Goal: Use online tool/utility: Utilize a website feature to perform a specific function

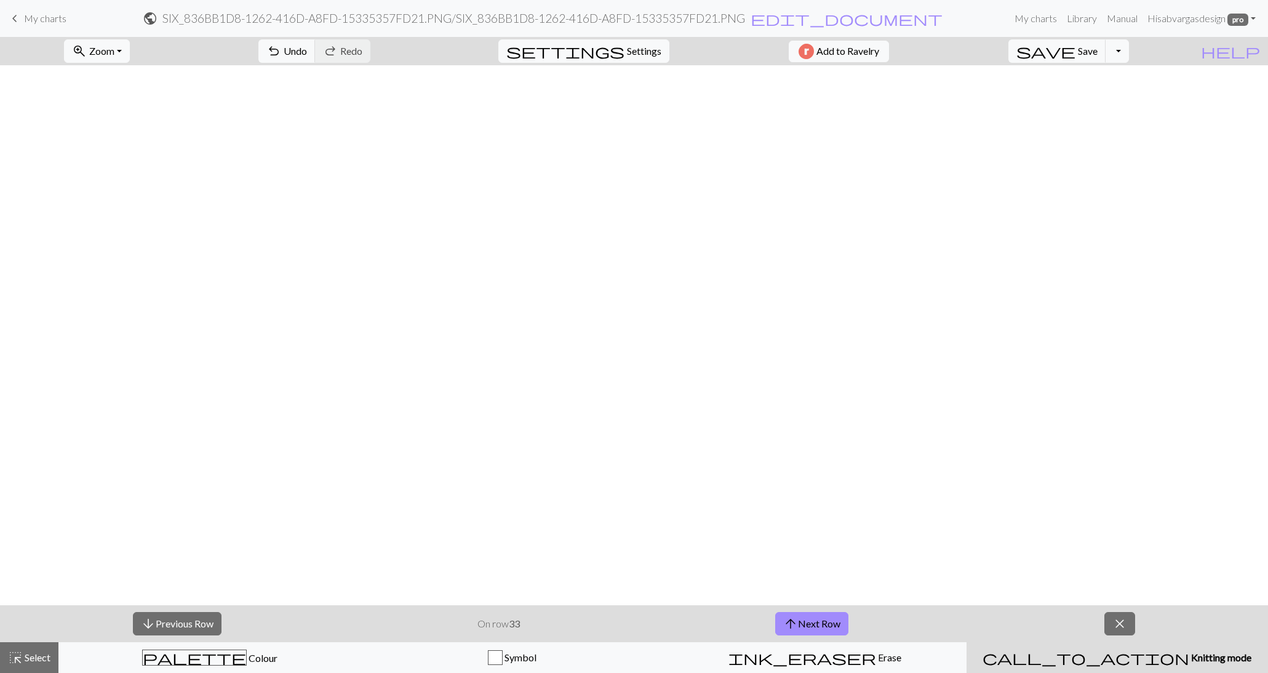
scroll to position [2212, 0]
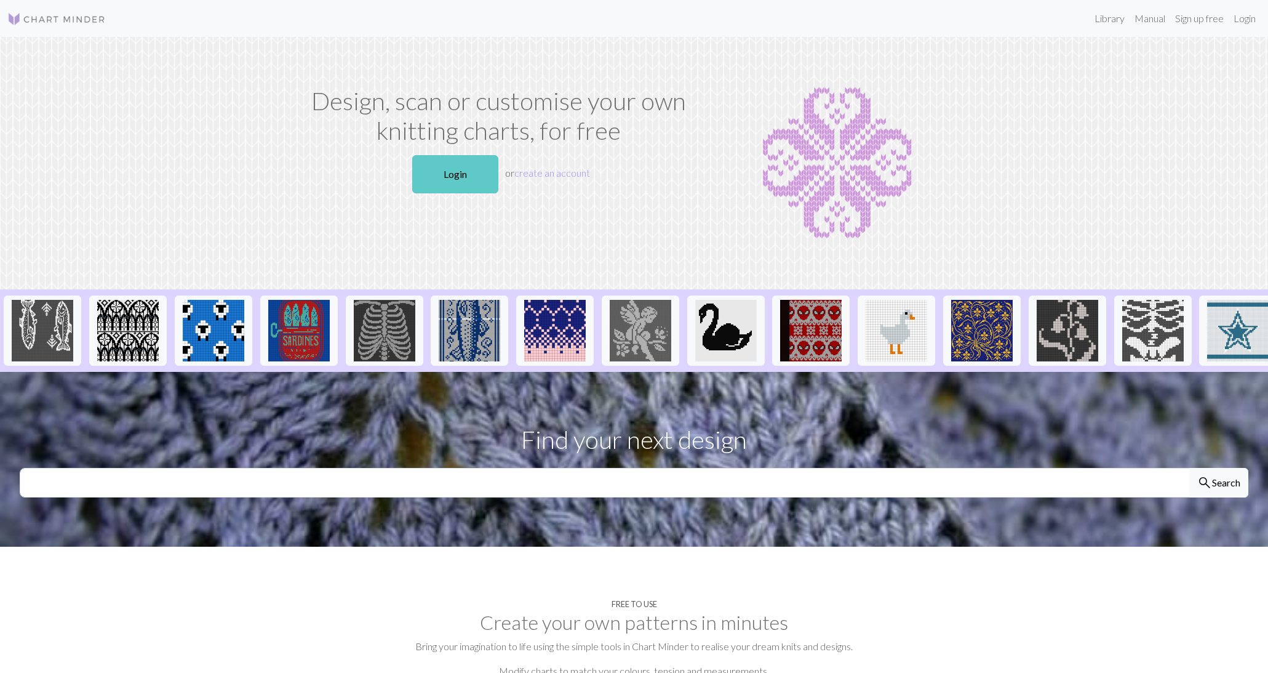
click at [462, 160] on link "Login" at bounding box center [455, 174] width 86 height 38
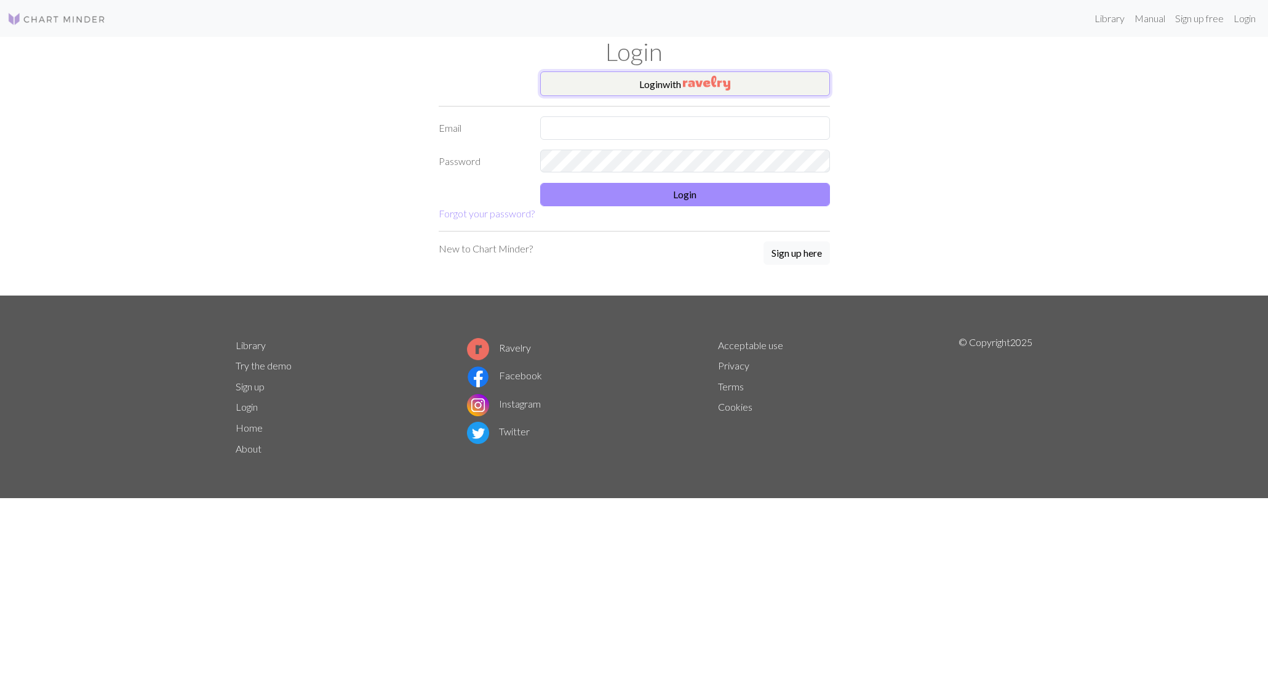
click at [618, 79] on button "Login with" at bounding box center [685, 83] width 290 height 25
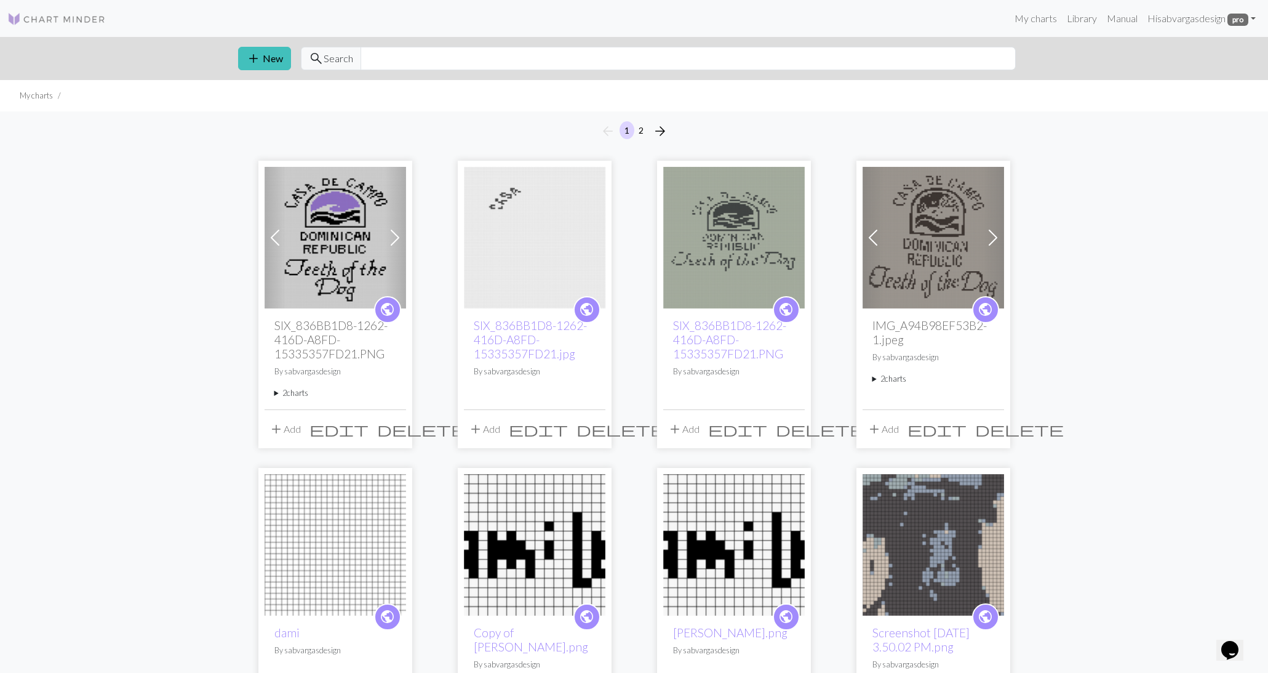
click at [297, 351] on h2 "SIX_836BB1D8-1262-416D-A8FD-15335357FD21.PNG" at bounding box center [335, 339] width 122 height 42
click at [329, 243] on img at bounding box center [336, 238] width 142 height 142
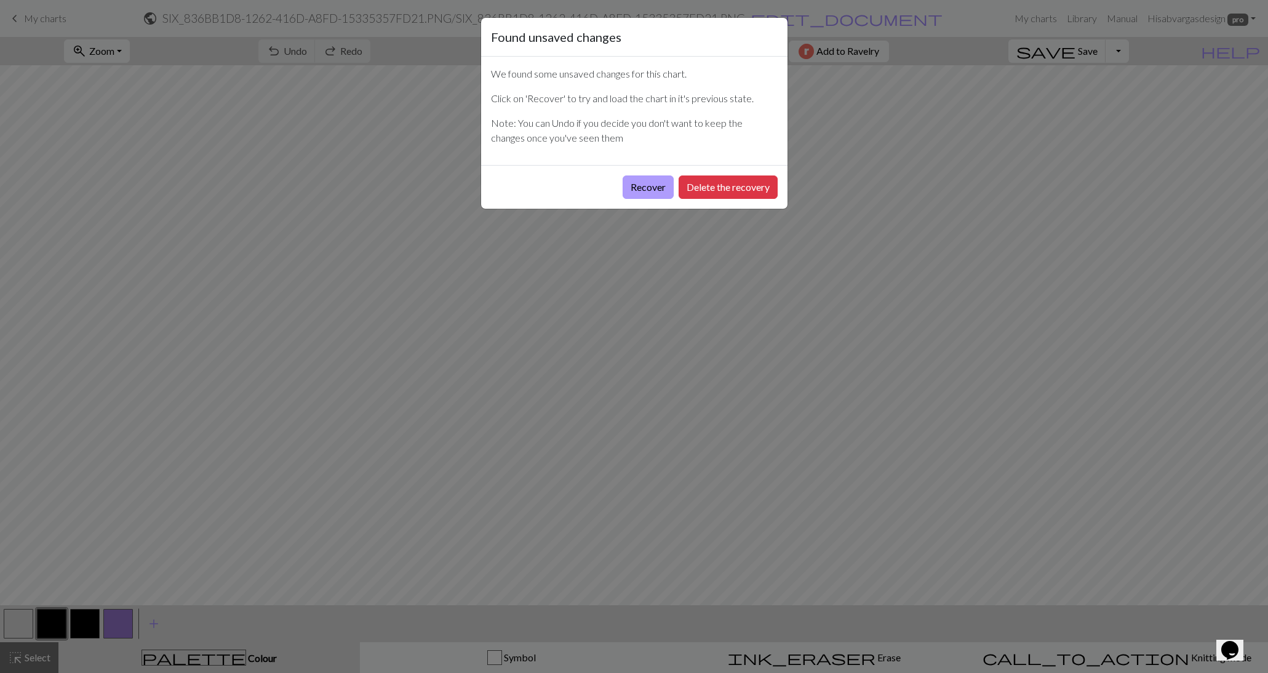
click at [633, 186] on button "Recover" at bounding box center [648, 186] width 51 height 23
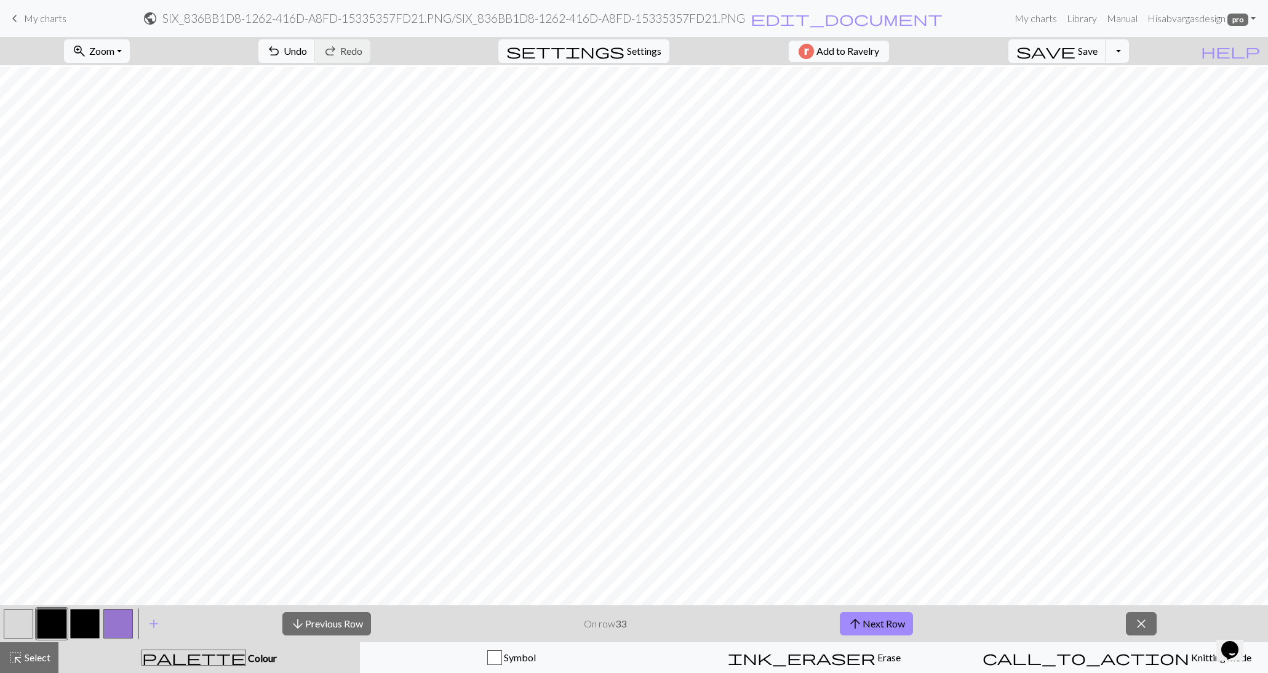
scroll to position [962, 0]
click at [877, 618] on button "arrow_upward Next Row" at bounding box center [876, 623] width 73 height 23
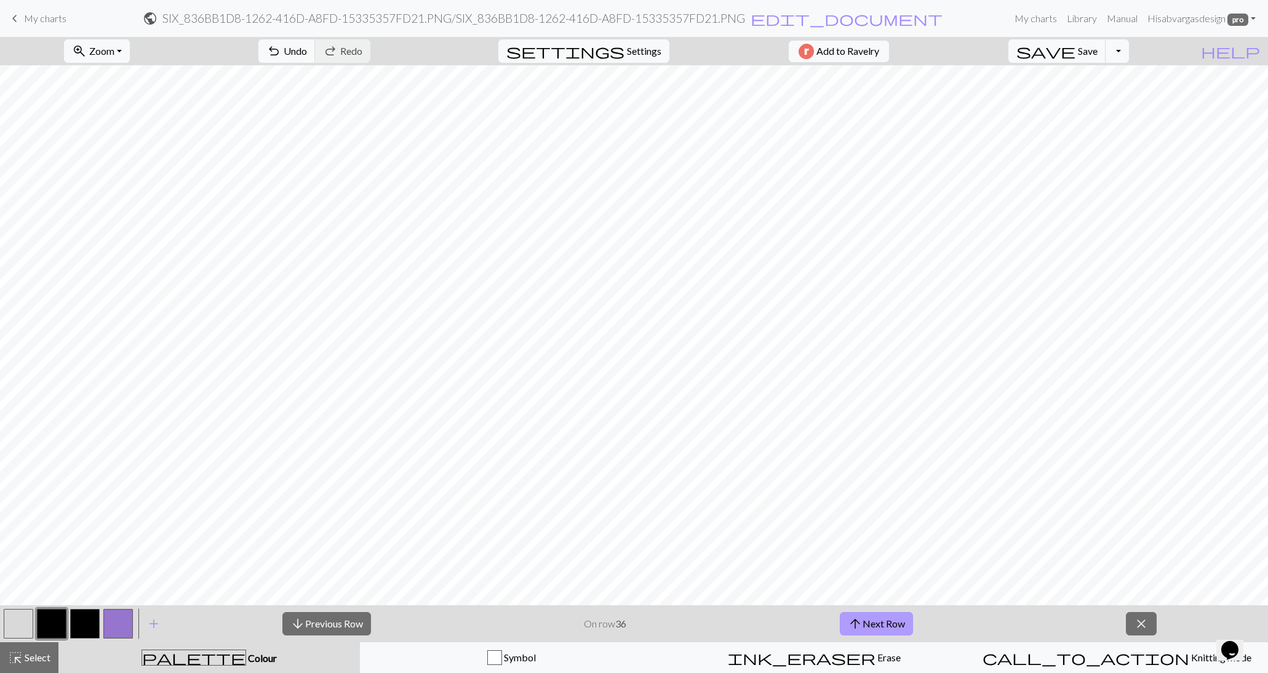
click at [877, 618] on button "arrow_upward Next Row" at bounding box center [876, 623] width 73 height 23
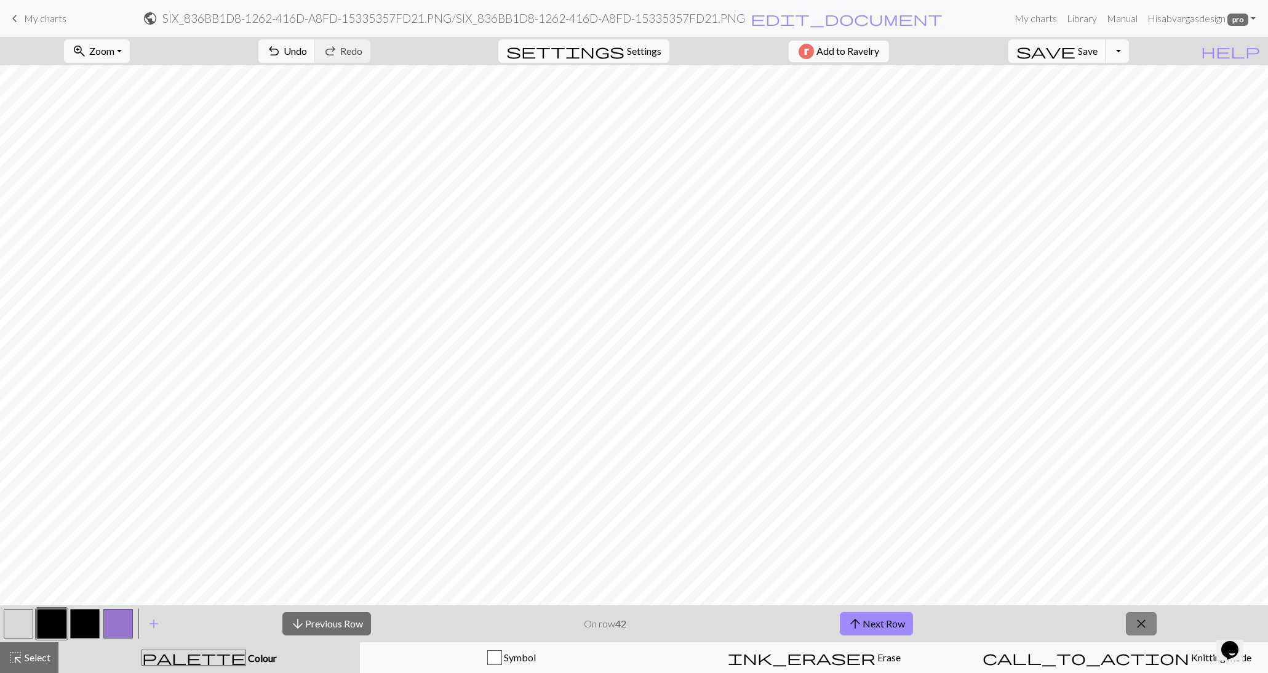
click at [1143, 612] on button "close" at bounding box center [1141, 623] width 31 height 23
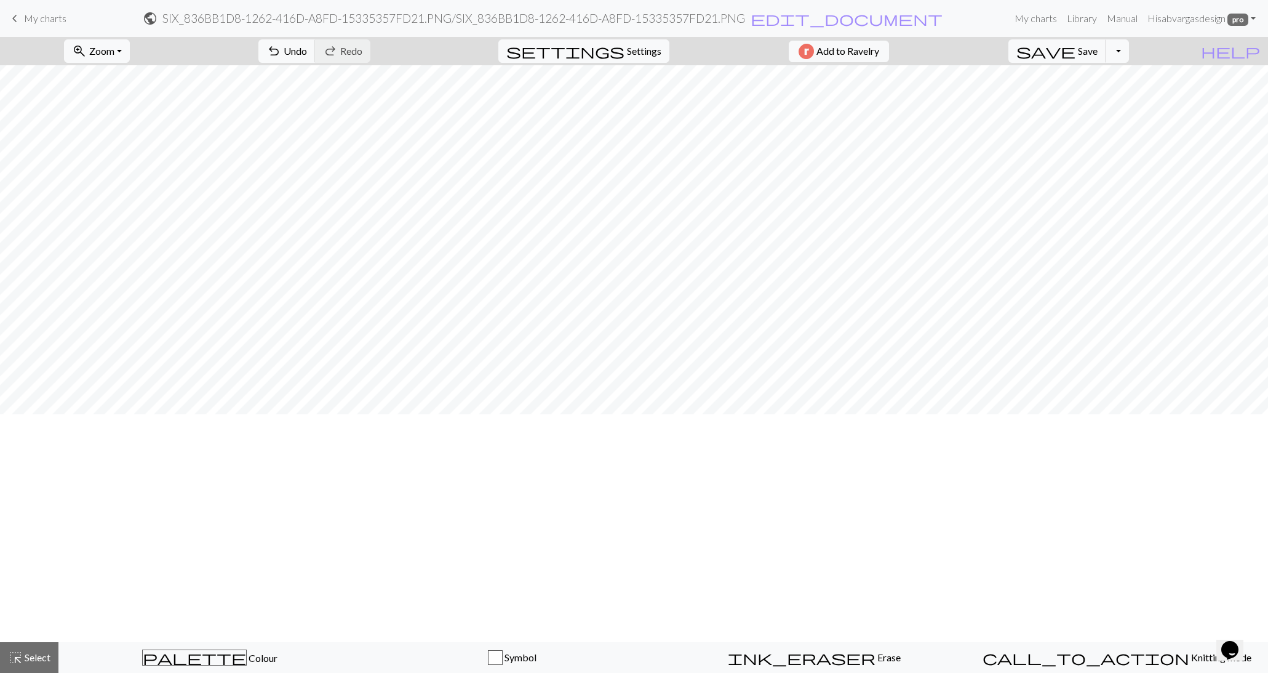
scroll to position [597, 0]
click at [130, 52] on button "zoom_in Zoom Zoom" at bounding box center [97, 50] width 66 height 23
click at [110, 155] on button "50%" at bounding box center [113, 147] width 97 height 20
click at [106, 39] on button "zoom_in Zoom Zoom" at bounding box center [97, 50] width 66 height 23
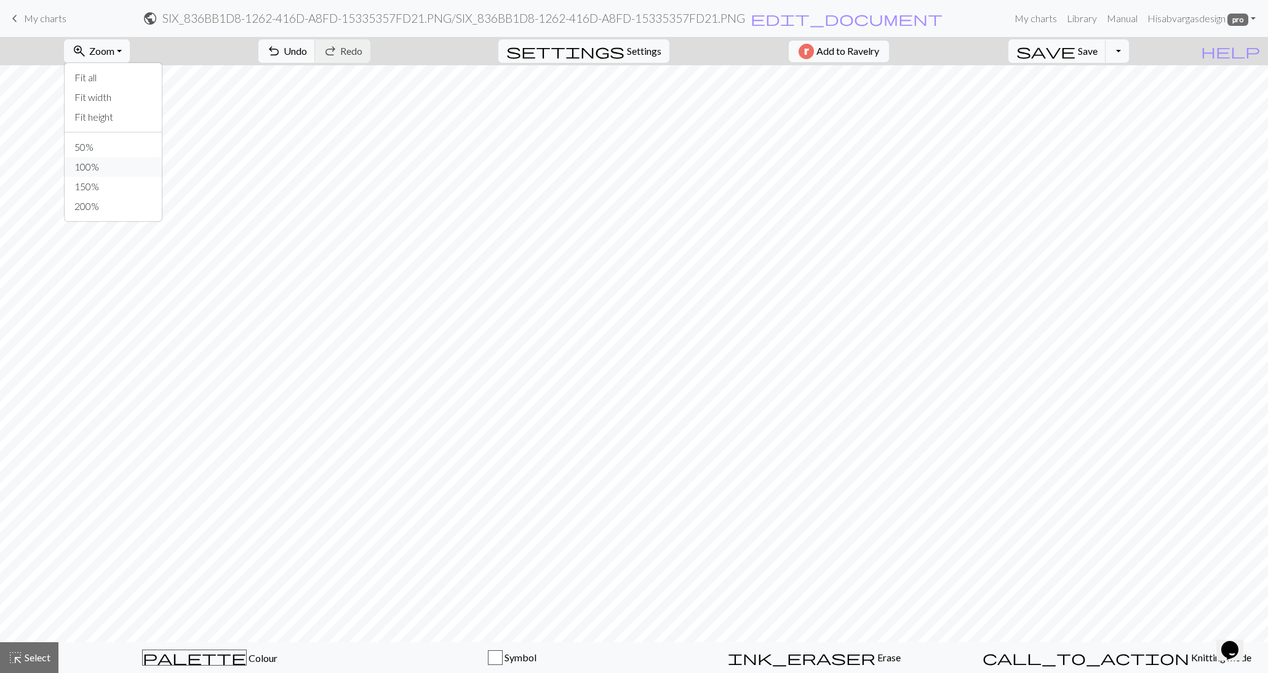
click at [113, 157] on button "100%" at bounding box center [113, 167] width 97 height 20
click at [117, 42] on button "zoom_in Zoom Zoom" at bounding box center [97, 50] width 66 height 23
click at [111, 142] on button "50%" at bounding box center [113, 147] width 97 height 20
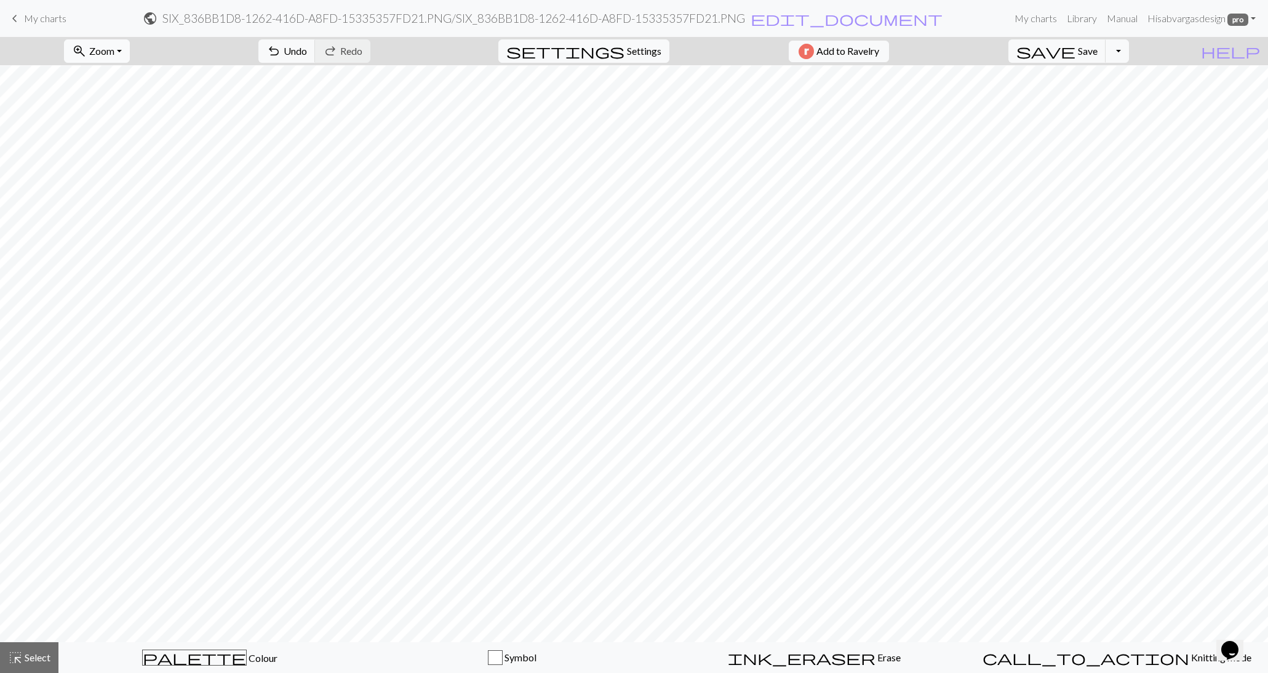
click at [130, 54] on button "zoom_in Zoom Zoom" at bounding box center [97, 50] width 66 height 23
click at [107, 140] on button "50%" at bounding box center [113, 147] width 97 height 20
click at [114, 49] on span "Zoom" at bounding box center [101, 51] width 25 height 12
click at [110, 144] on button "50%" at bounding box center [113, 147] width 97 height 20
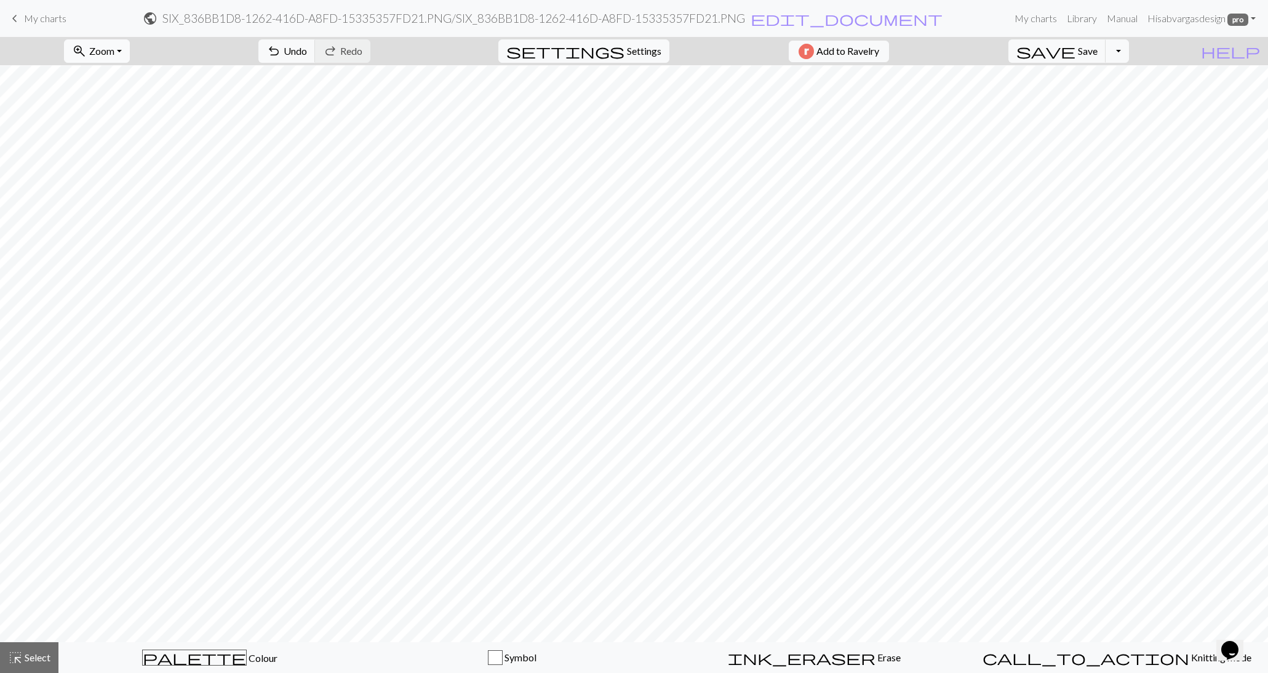
click at [114, 54] on span "Zoom" at bounding box center [101, 51] width 25 height 12
click at [139, 137] on button "50%" at bounding box center [113, 147] width 97 height 20
click at [127, 63] on div "zoom_in Zoom Zoom Fit all Fit width Fit height 50% 100% 150% 200%" at bounding box center [97, 51] width 84 height 28
click at [114, 49] on span "Zoom" at bounding box center [101, 51] width 25 height 12
click at [125, 159] on button "100%" at bounding box center [113, 167] width 97 height 20
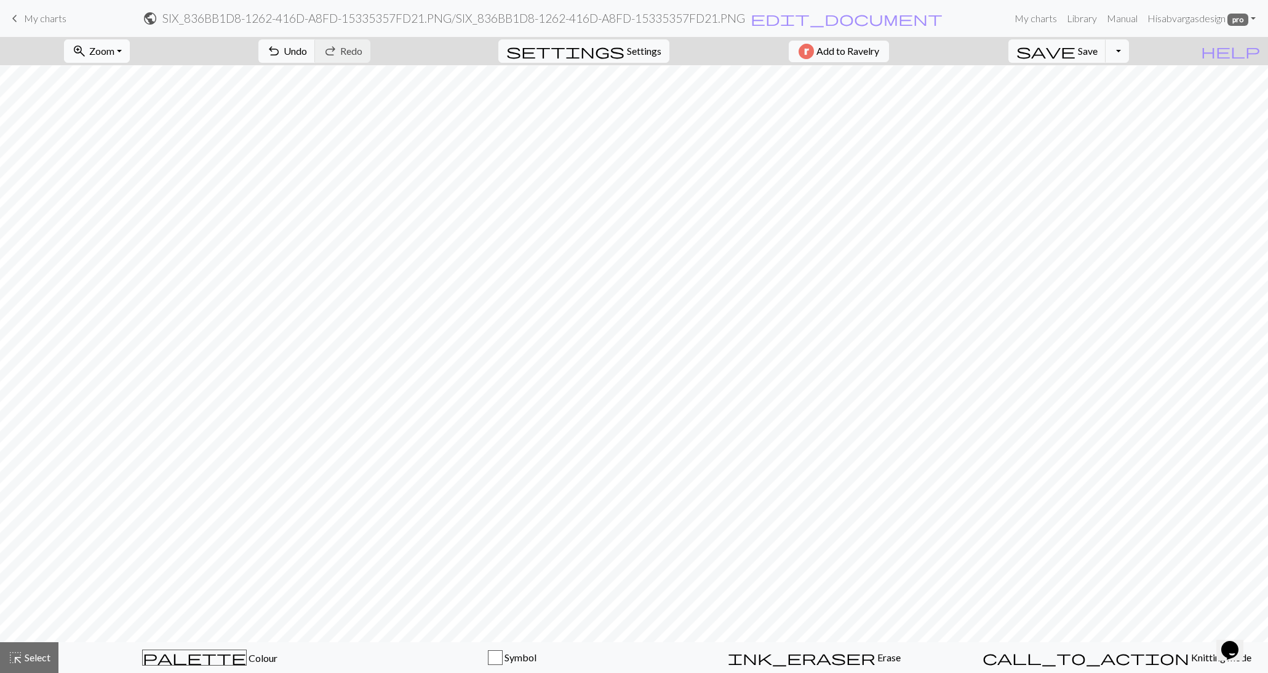
click at [114, 42] on button "zoom_in Zoom Zoom" at bounding box center [97, 50] width 66 height 23
click at [113, 138] on button "50%" at bounding box center [113, 147] width 97 height 20
click at [114, 50] on span "Zoom" at bounding box center [101, 51] width 25 height 12
click at [116, 188] on button "150%" at bounding box center [113, 187] width 97 height 20
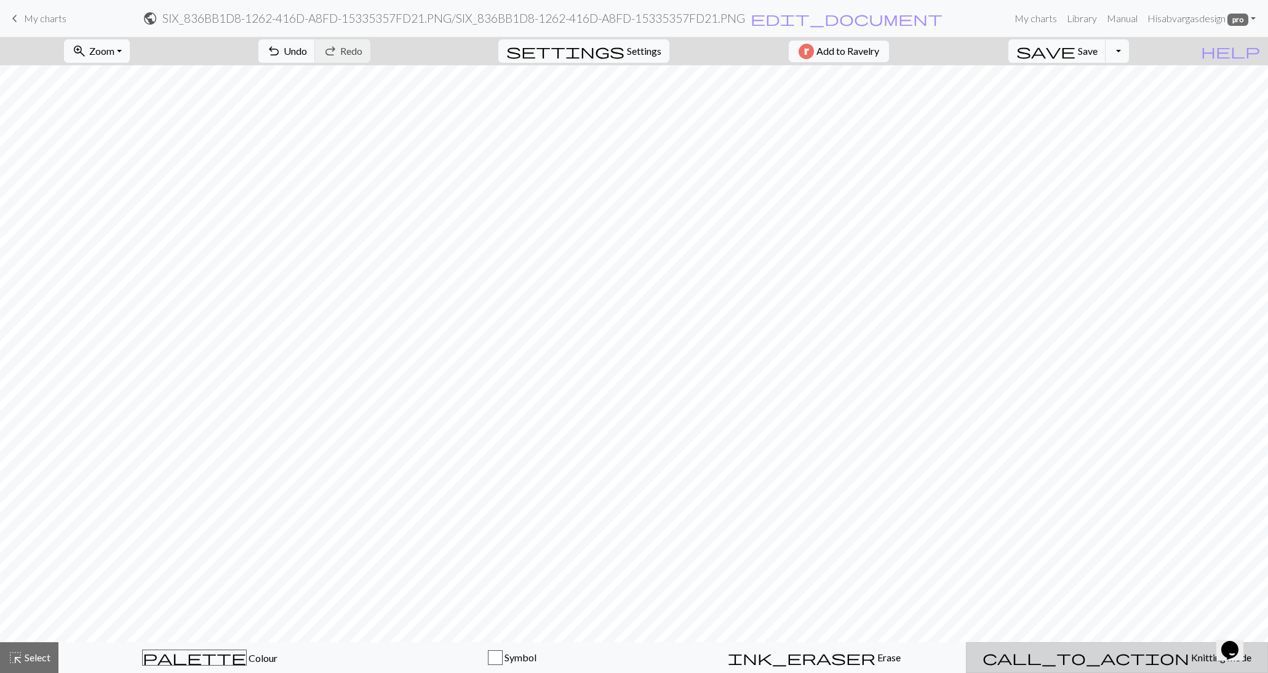
click at [1156, 666] on button "call_to_action Knitting mode Knitting mode" at bounding box center [1117, 657] width 303 height 31
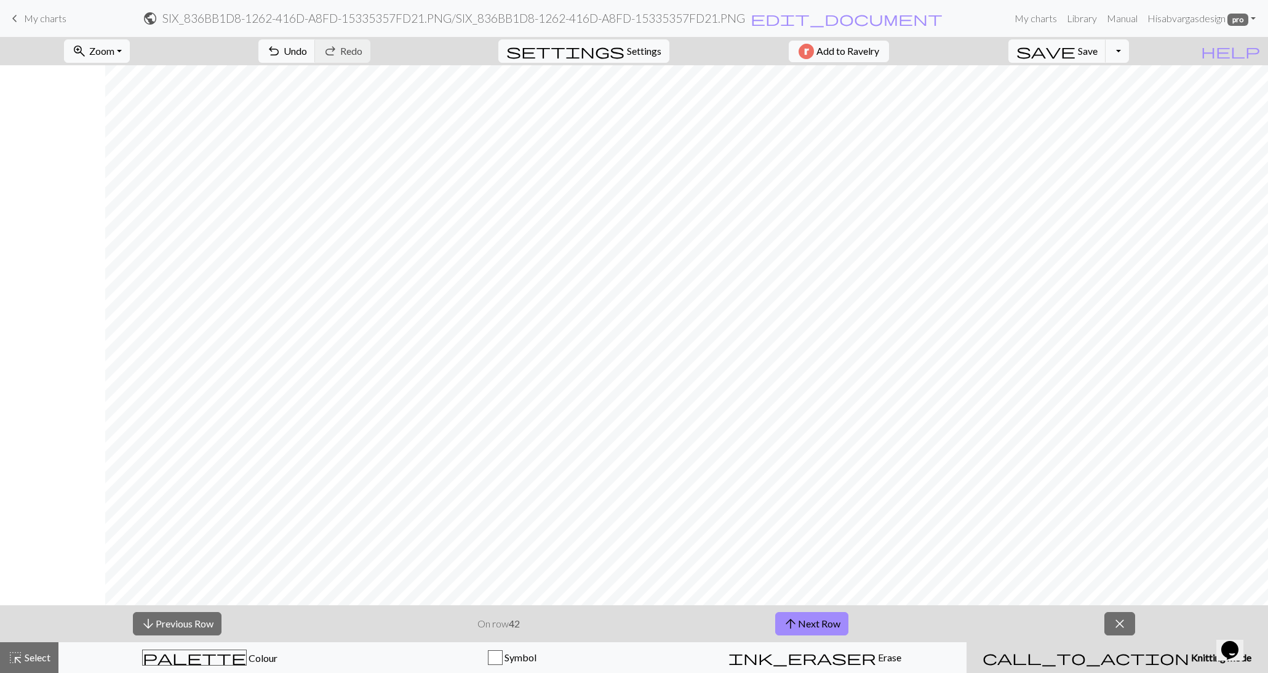
scroll to position [1169, 318]
click at [1130, 627] on button "close" at bounding box center [1120, 623] width 31 height 23
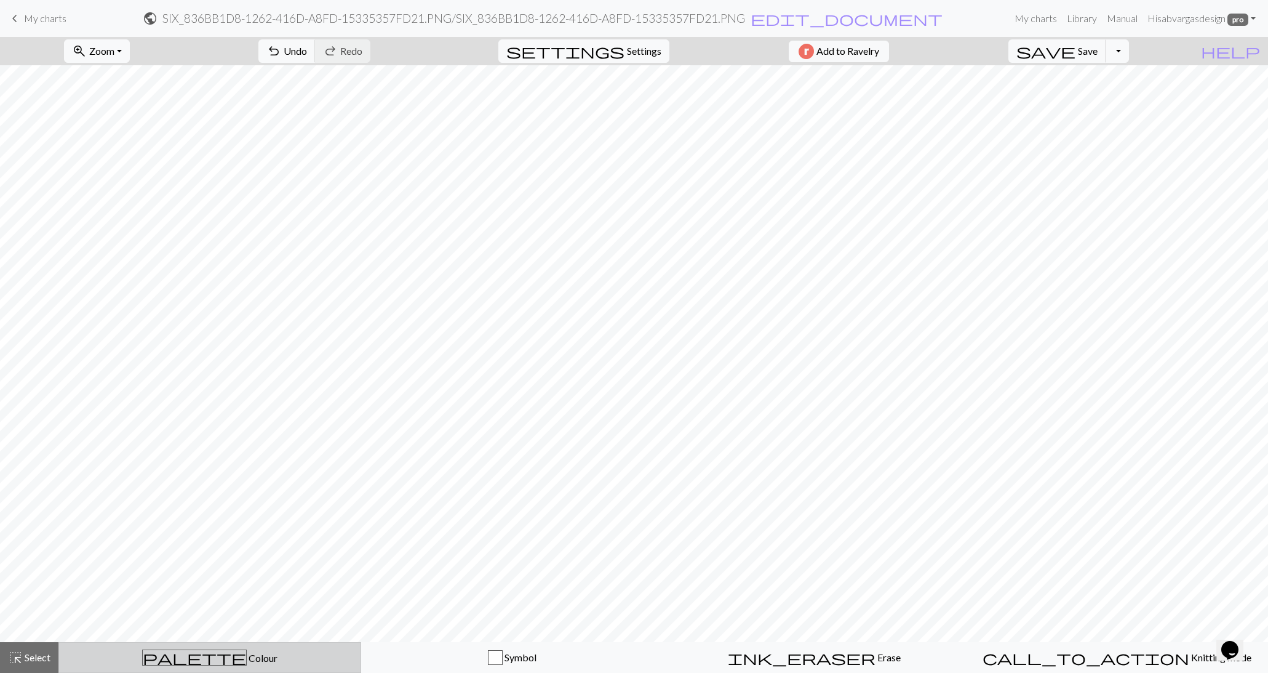
click at [183, 669] on button "palette Colour Colour" at bounding box center [209, 657] width 303 height 31
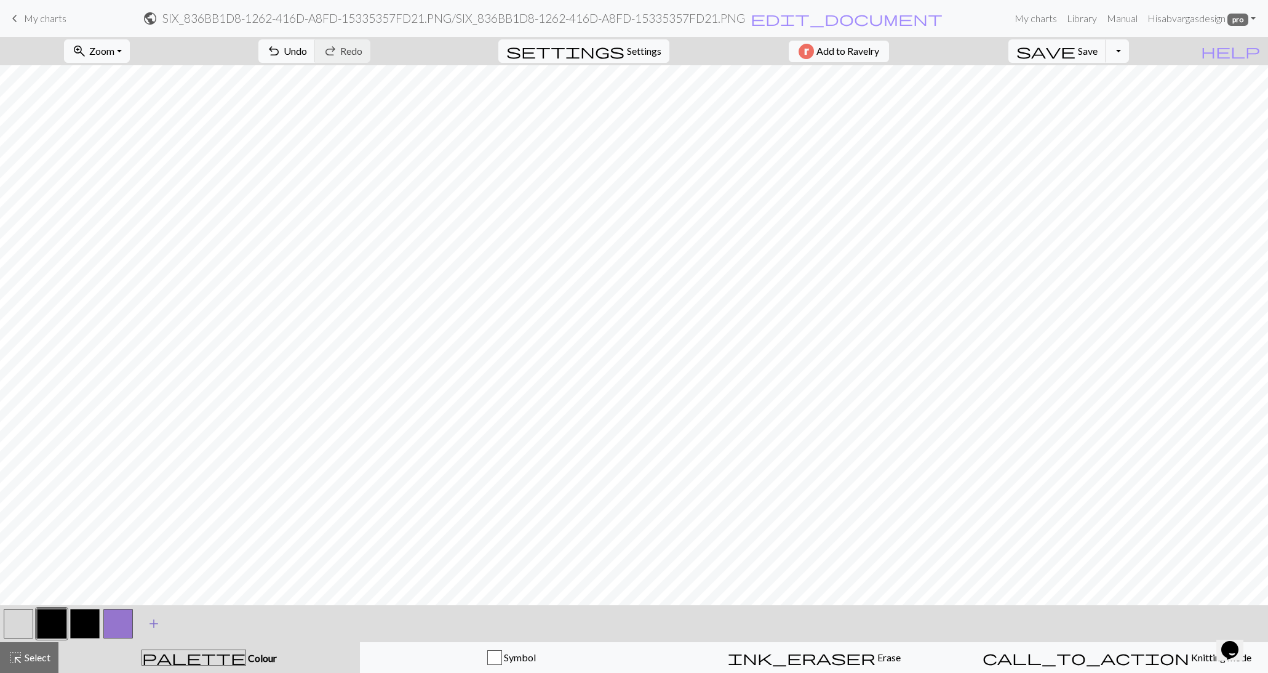
click at [158, 620] on span "add" at bounding box center [153, 623] width 15 height 17
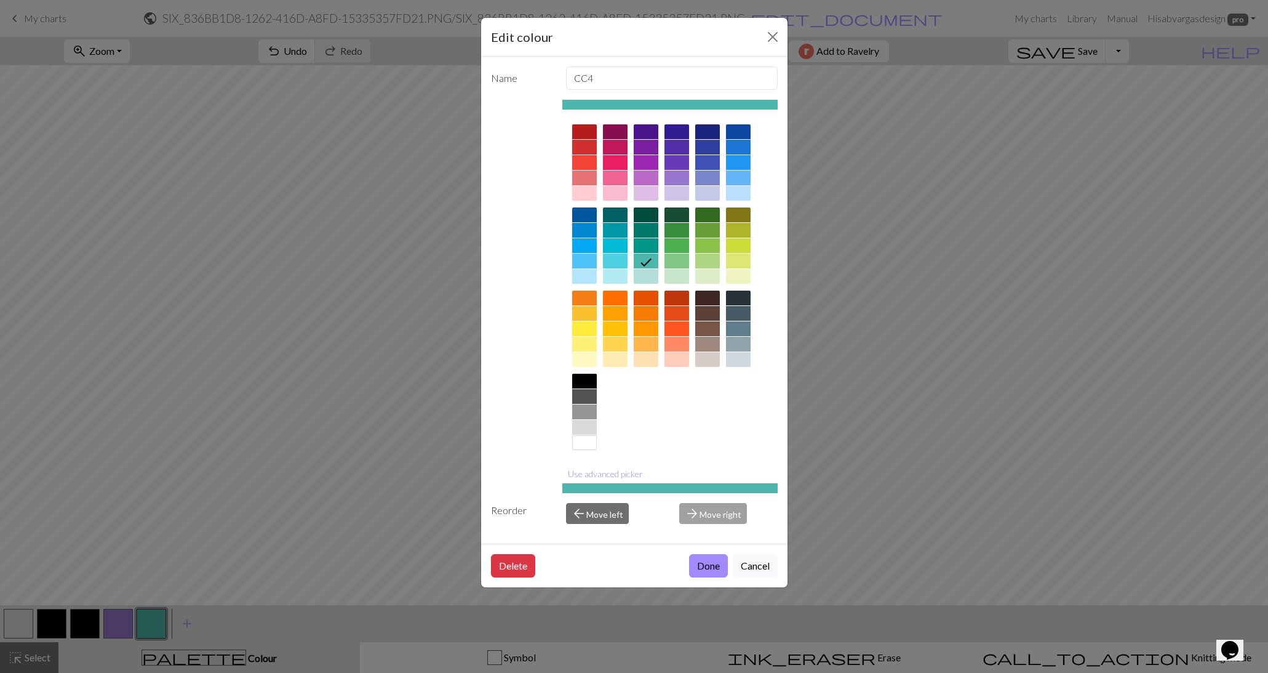
click at [621, 198] on div at bounding box center [615, 193] width 25 height 15
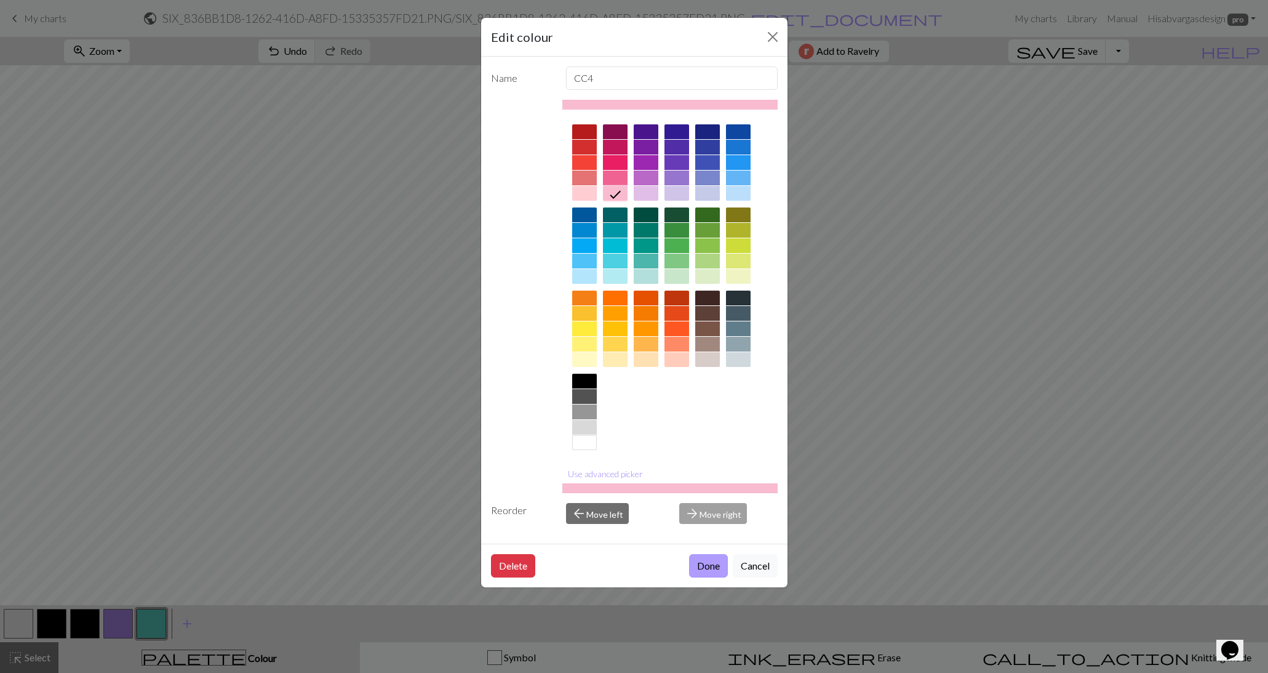
click at [711, 561] on button "Done" at bounding box center [708, 565] width 39 height 23
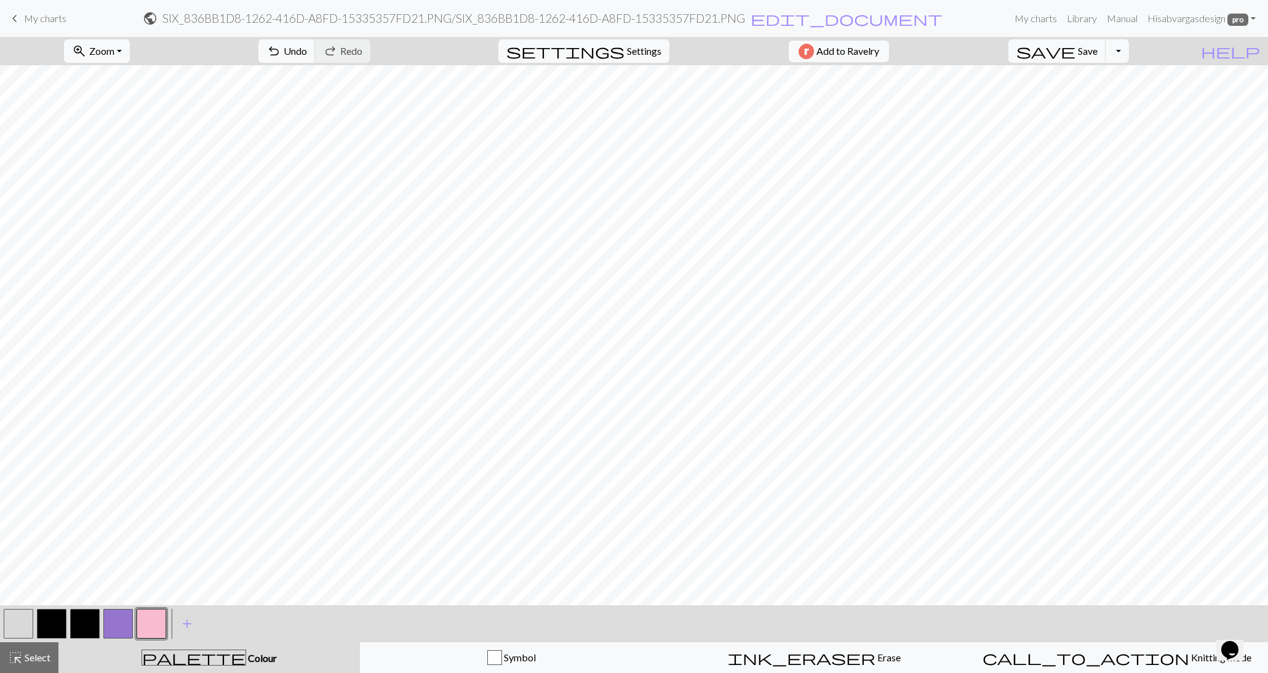
click at [12, 626] on button "button" at bounding box center [19, 624] width 30 height 30
click at [166, 617] on div at bounding box center [151, 623] width 33 height 33
click at [150, 624] on button "button" at bounding box center [152, 624] width 30 height 30
click at [1190, 660] on span "Knitting mode" at bounding box center [1221, 657] width 62 height 12
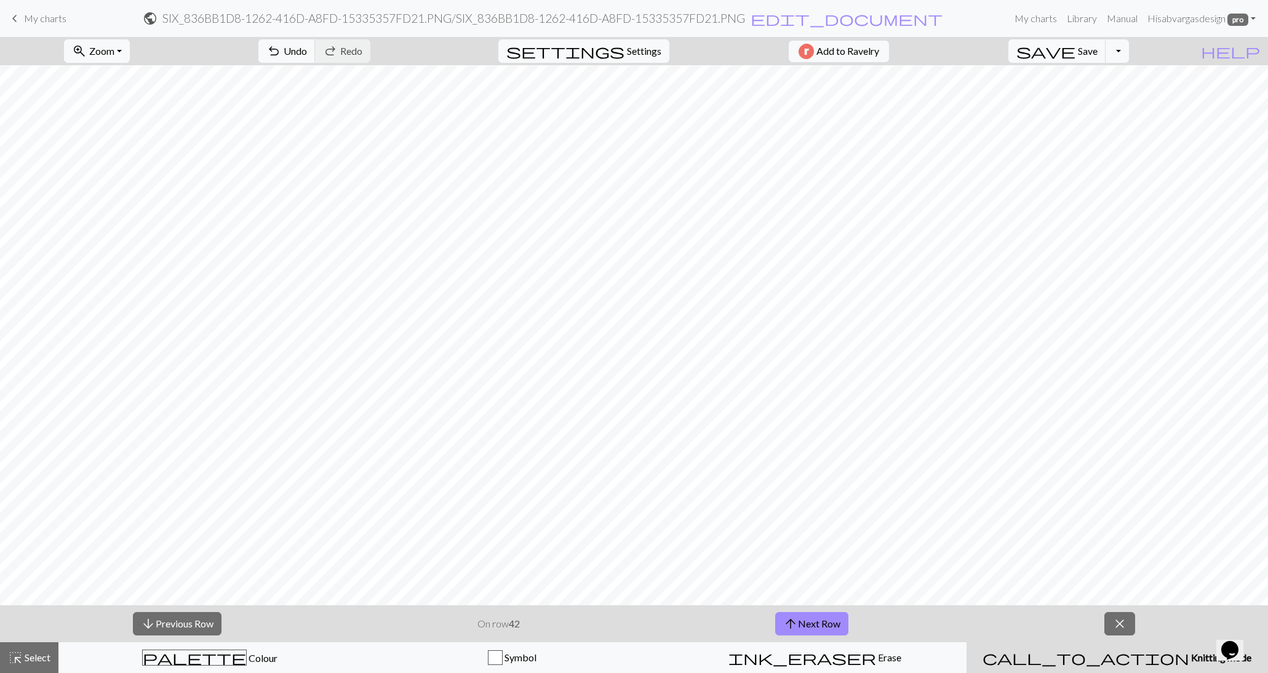
scroll to position [1510, 0]
click at [826, 622] on button "arrow_upward Next Row" at bounding box center [811, 623] width 73 height 23
click at [792, 618] on span "arrow_upward" at bounding box center [790, 623] width 15 height 17
click at [125, 39] on button "zoom_in Zoom Zoom" at bounding box center [97, 50] width 66 height 23
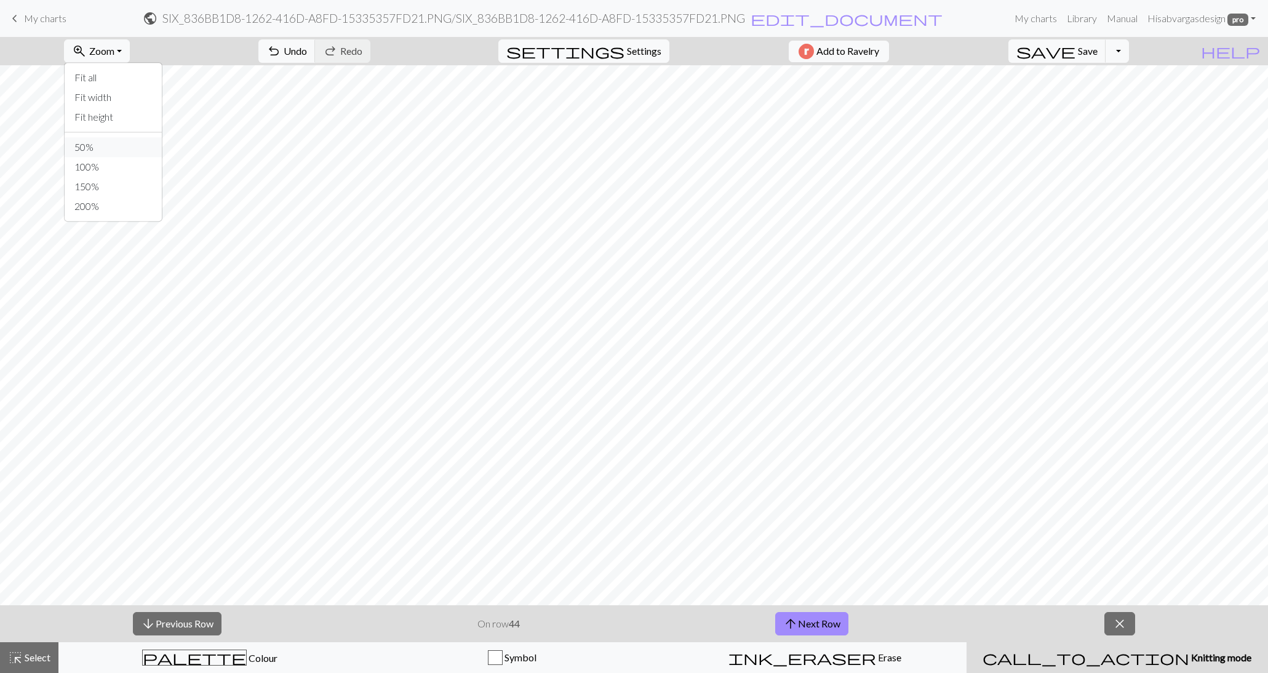
click at [110, 148] on button "50%" at bounding box center [113, 147] width 97 height 20
